Goal: Task Accomplishment & Management: Complete application form

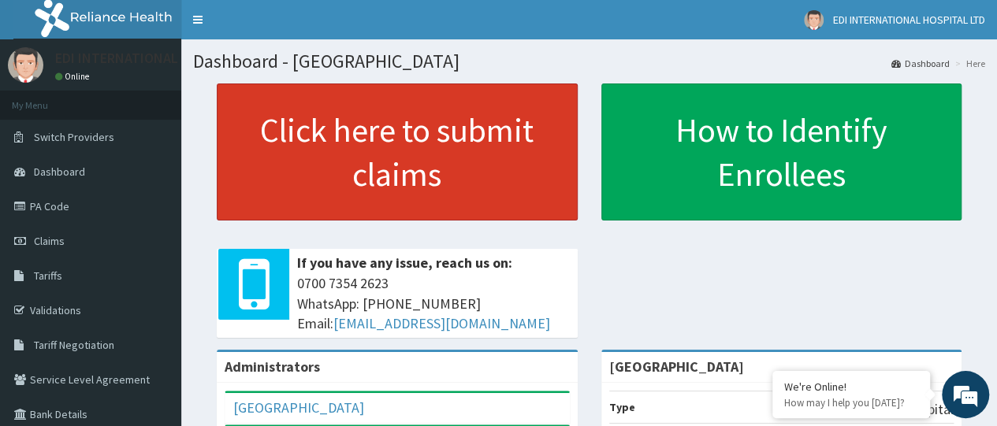
scroll to position [79, 0]
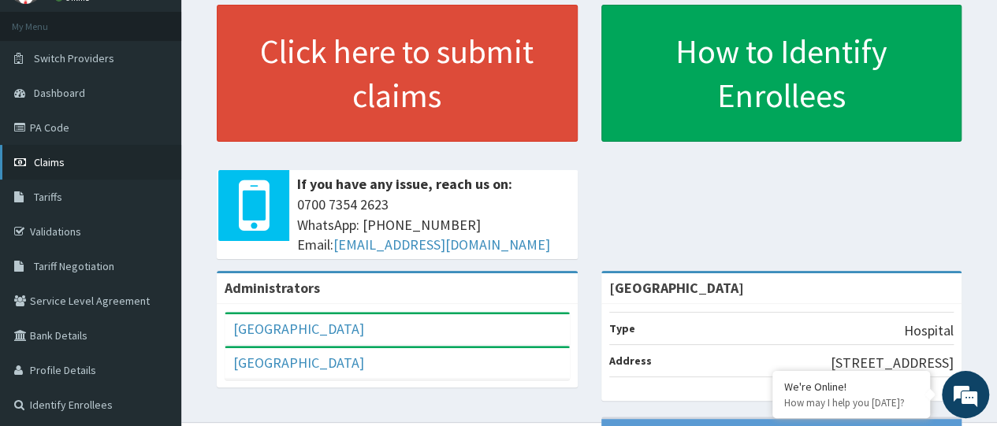
click at [61, 164] on span "Claims" at bounding box center [49, 162] width 31 height 14
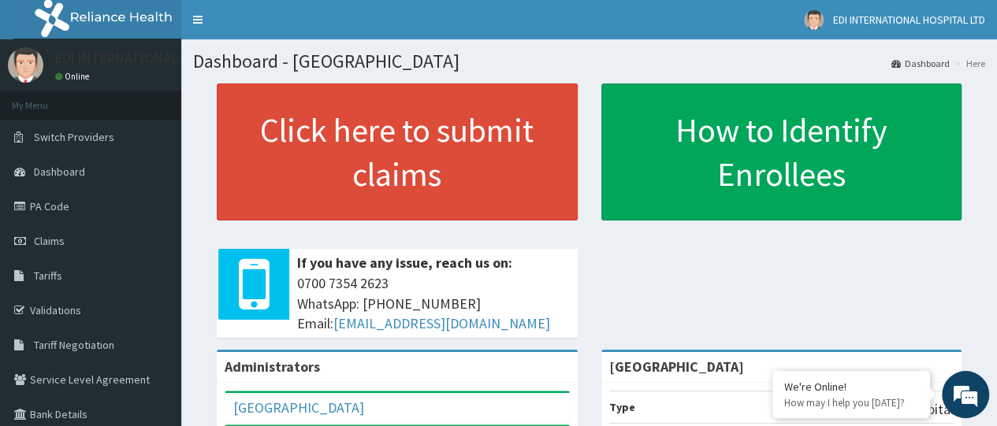
scroll to position [79, 0]
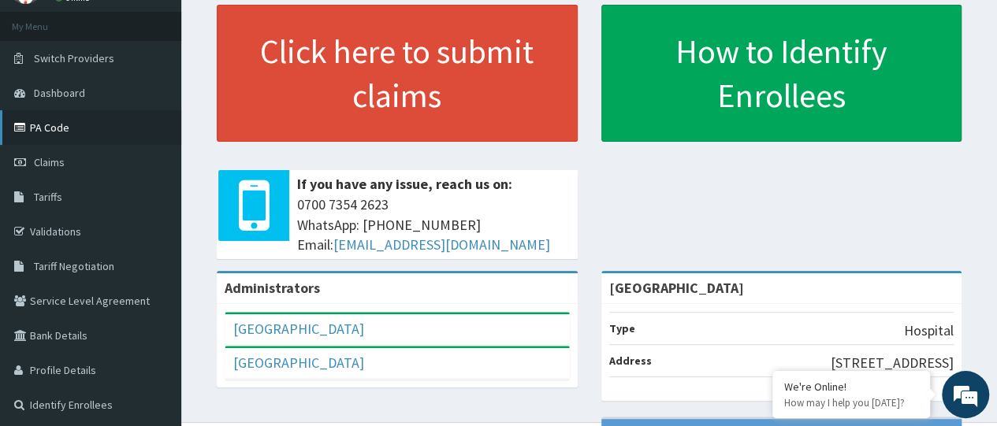
click at [80, 136] on link "PA Code" at bounding box center [90, 127] width 181 height 35
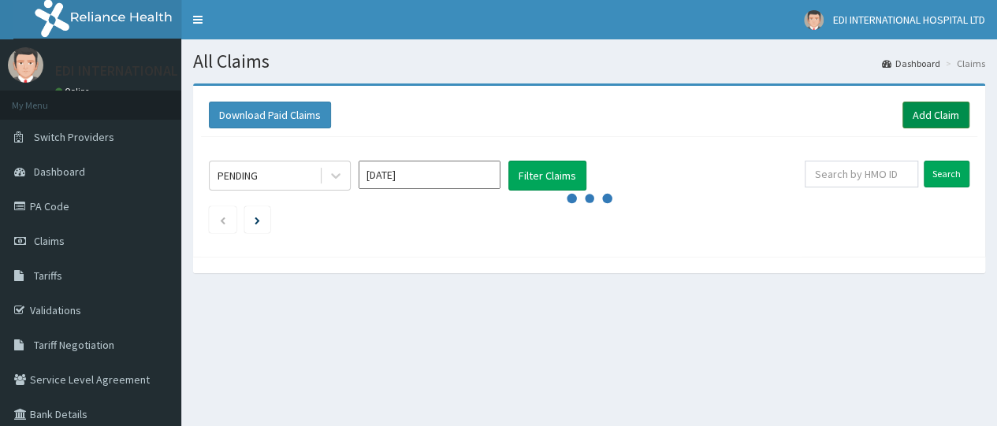
click at [921, 117] on link "Add Claim" at bounding box center [936, 115] width 67 height 27
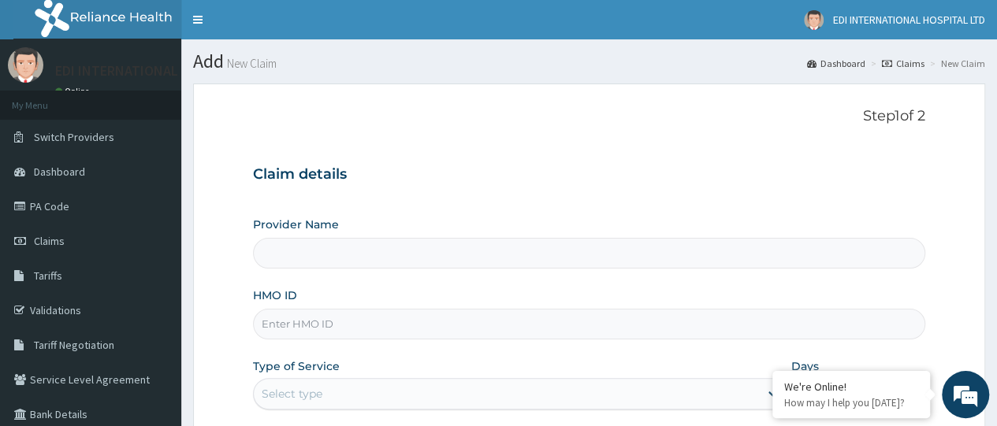
scroll to position [79, 0]
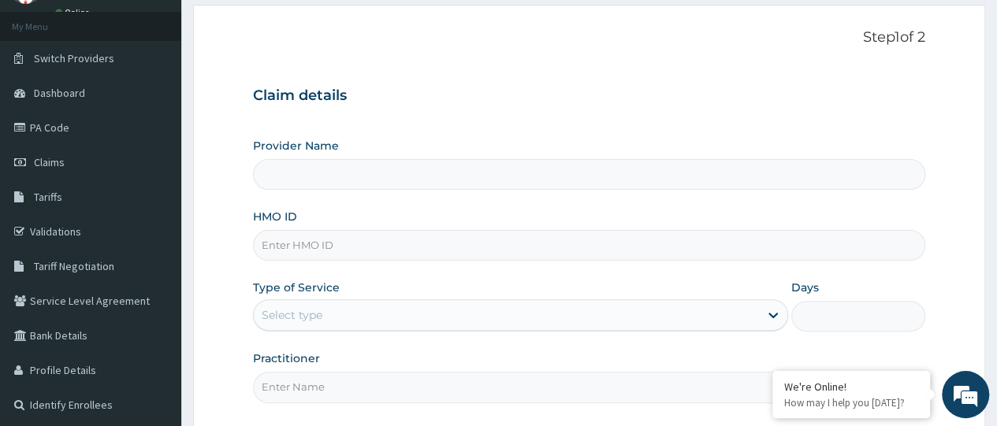
click at [572, 249] on input "HMO ID" at bounding box center [589, 245] width 672 height 31
type input "[GEOGRAPHIC_DATA]"
paste input "CCD/10110/D"
type input "CCD/10110/D"
drag, startPoint x: 353, startPoint y: 315, endPoint x: 373, endPoint y: 315, distance: 19.7
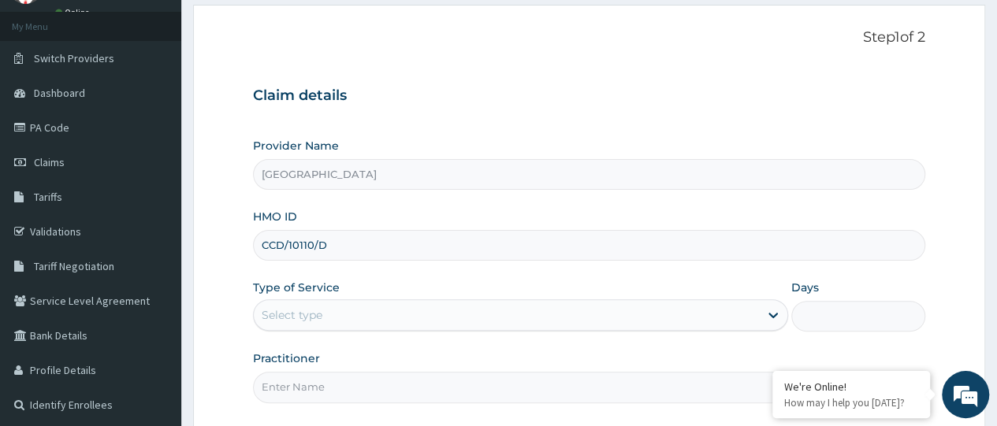
click at [358, 315] on div "Select type" at bounding box center [506, 315] width 505 height 25
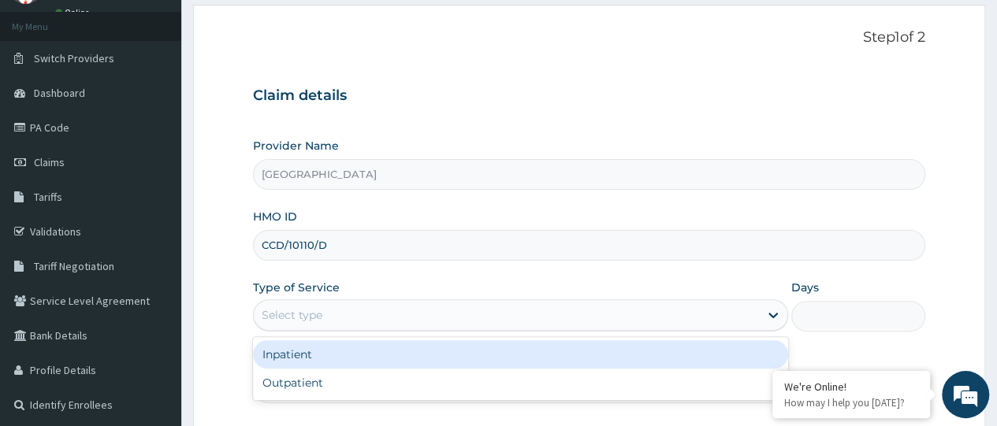
click at [366, 346] on div "Inpatient" at bounding box center [520, 355] width 535 height 28
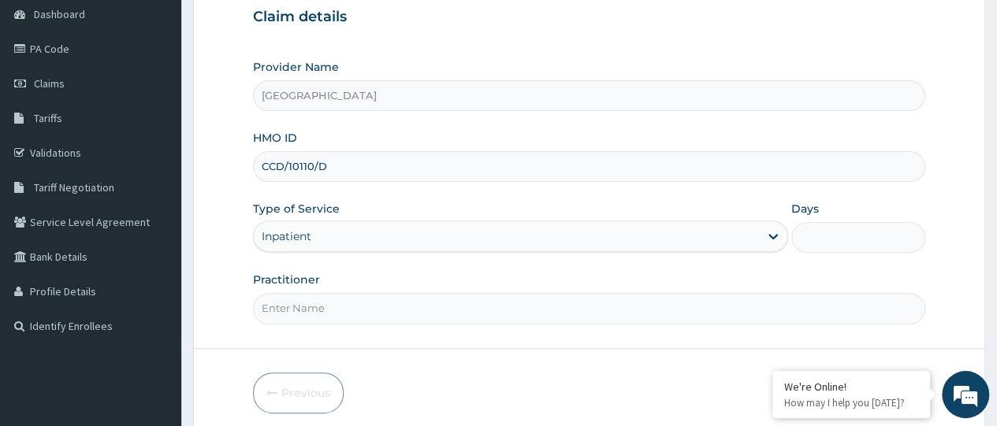
scroll to position [0, 0]
click at [859, 250] on input "Days" at bounding box center [858, 237] width 134 height 31
type input "2"
click at [426, 296] on input "Practitioner" at bounding box center [589, 308] width 672 height 31
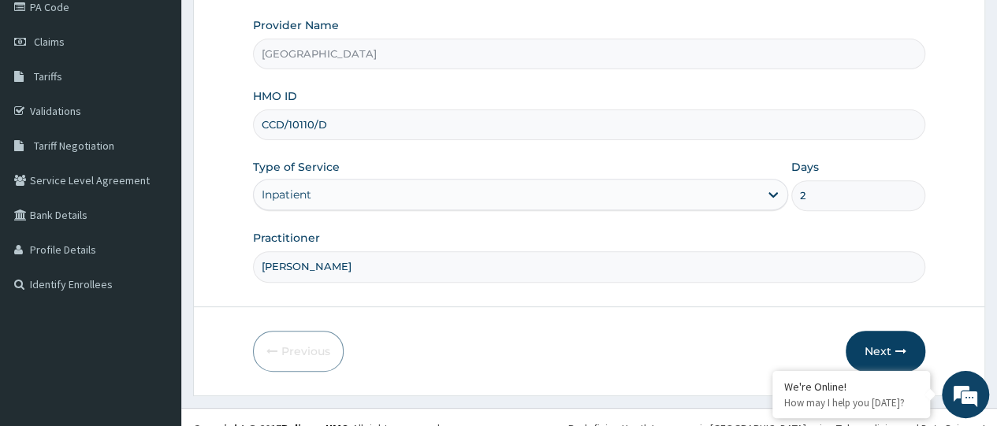
scroll to position [218, 0]
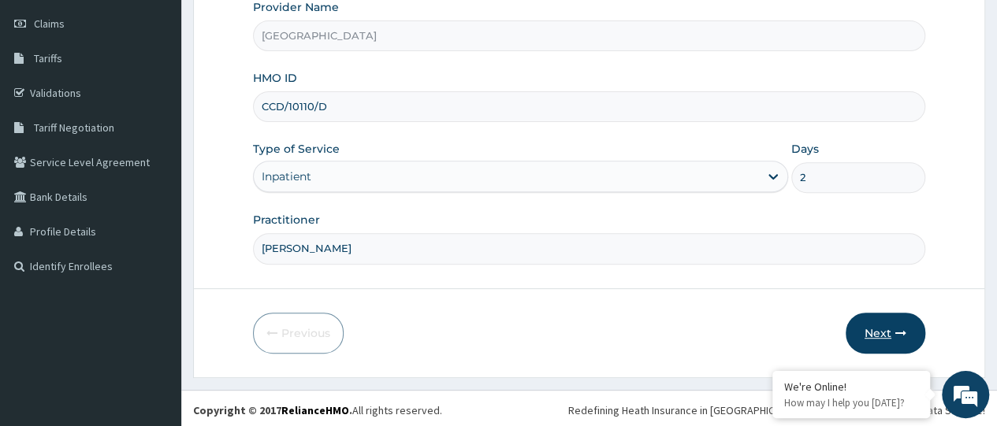
type input "DR.DARLINGTON"
click at [888, 340] on button "Next" at bounding box center [886, 333] width 80 height 41
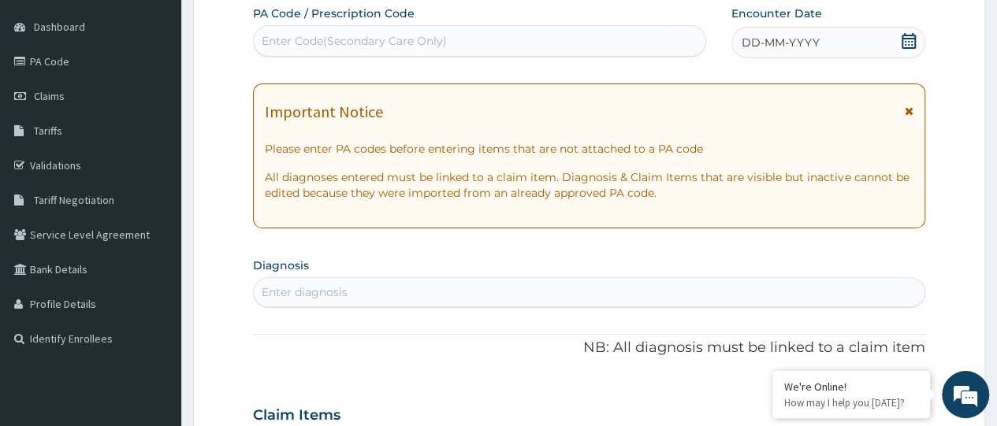
scroll to position [60, 0]
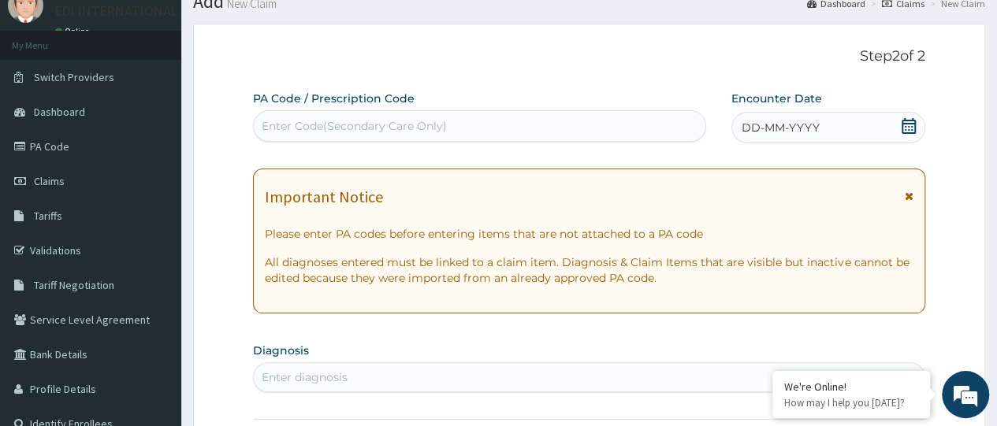
click at [363, 119] on div "Enter Code(Secondary Care Only)" at bounding box center [354, 126] width 185 height 16
paste input "PA/9810AA"
type input "PA/9810AA"
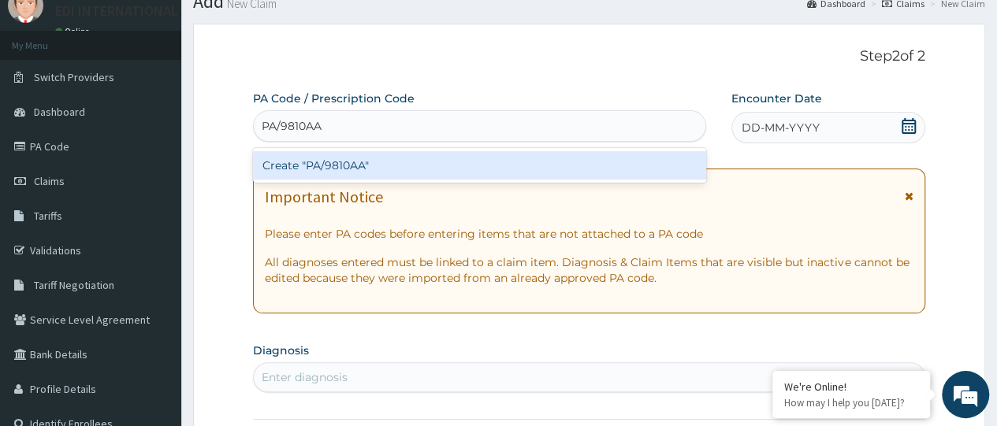
click at [339, 161] on div "Create "PA/9810AA"" at bounding box center [479, 165] width 452 height 28
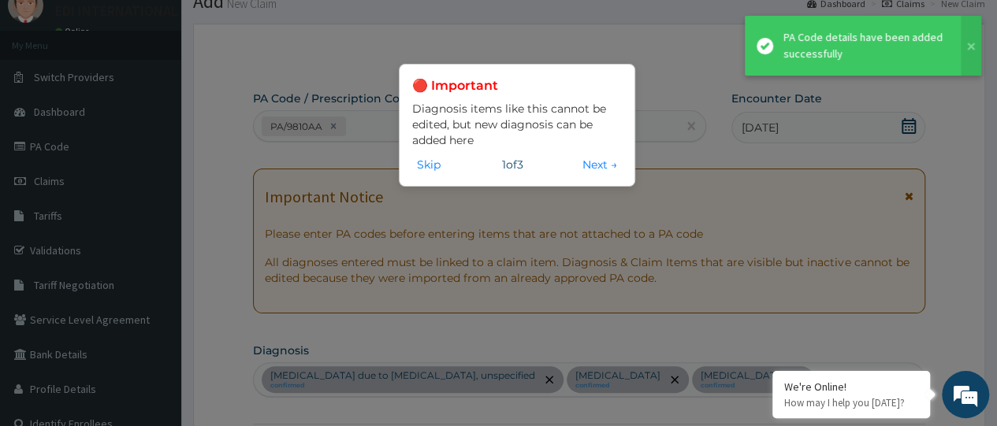
scroll to position [1023, 0]
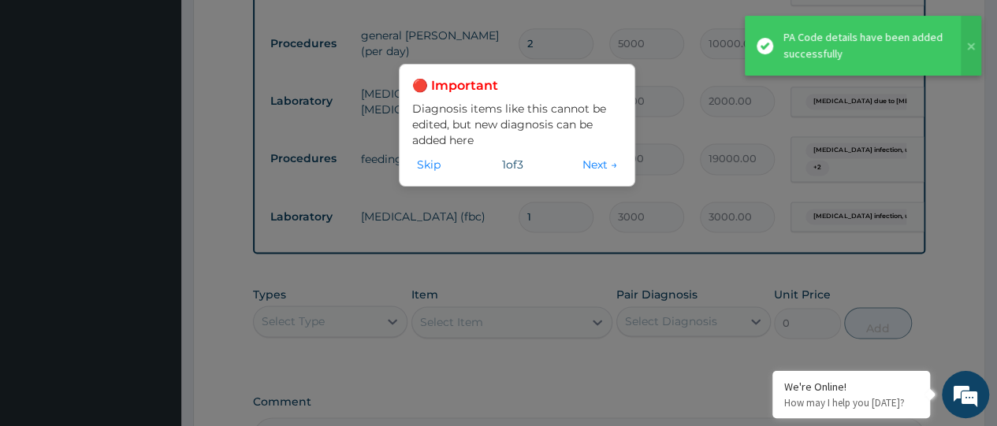
click at [430, 162] on button "Skip" at bounding box center [428, 164] width 33 height 17
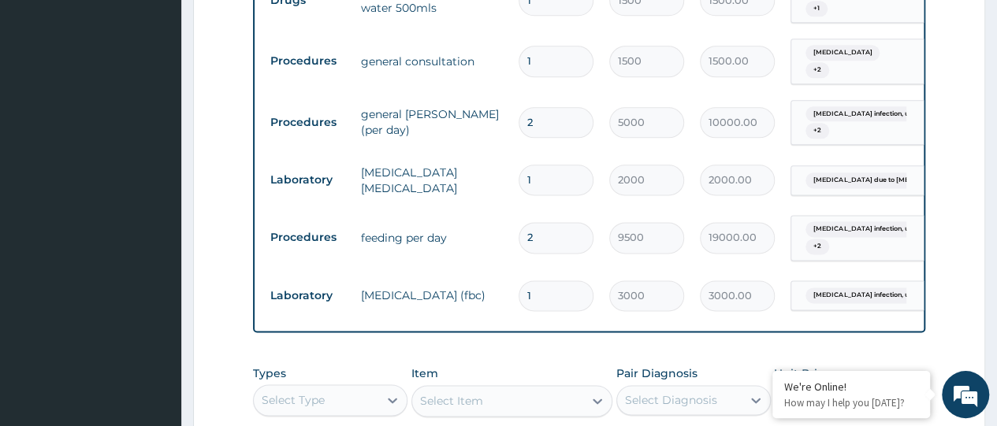
scroll to position [866, 0]
